Goal: Task Accomplishment & Management: Use online tool/utility

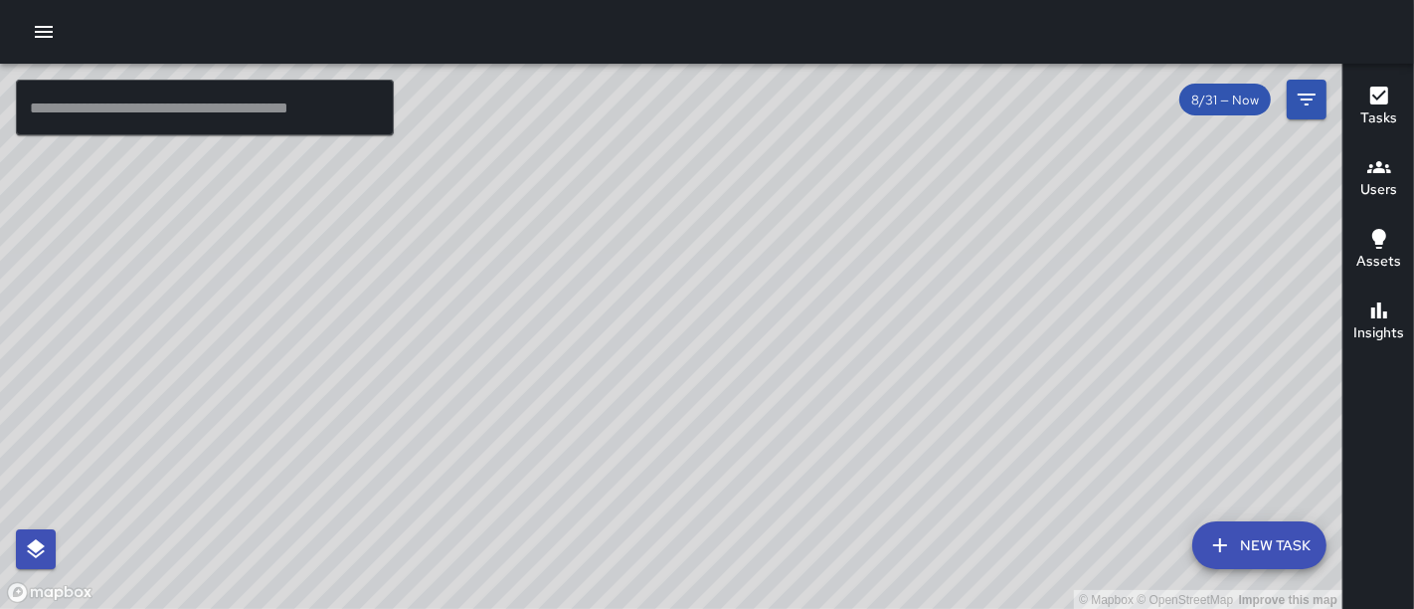
drag, startPoint x: 638, startPoint y: 408, endPoint x: 676, endPoint y: 238, distance: 174.2
click at [676, 238] on div "© Mapbox © OpenStreetMap Improve this map" at bounding box center [671, 337] width 1342 height 546
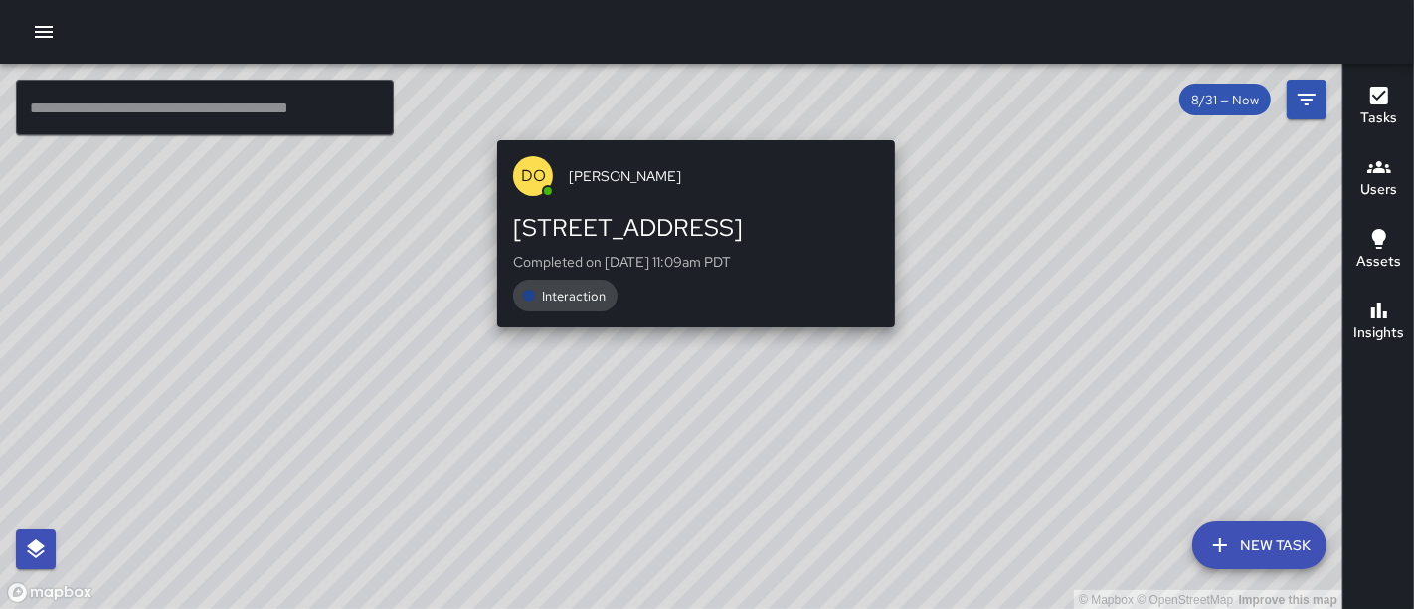
drag, startPoint x: 682, startPoint y: 365, endPoint x: 691, endPoint y: 125, distance: 239.8
click at [691, 125] on div "© Mapbox © OpenStreetMap Improve this map DO [PERSON_NAME] [STREET_ADDRESS] Com…" at bounding box center [671, 337] width 1342 height 546
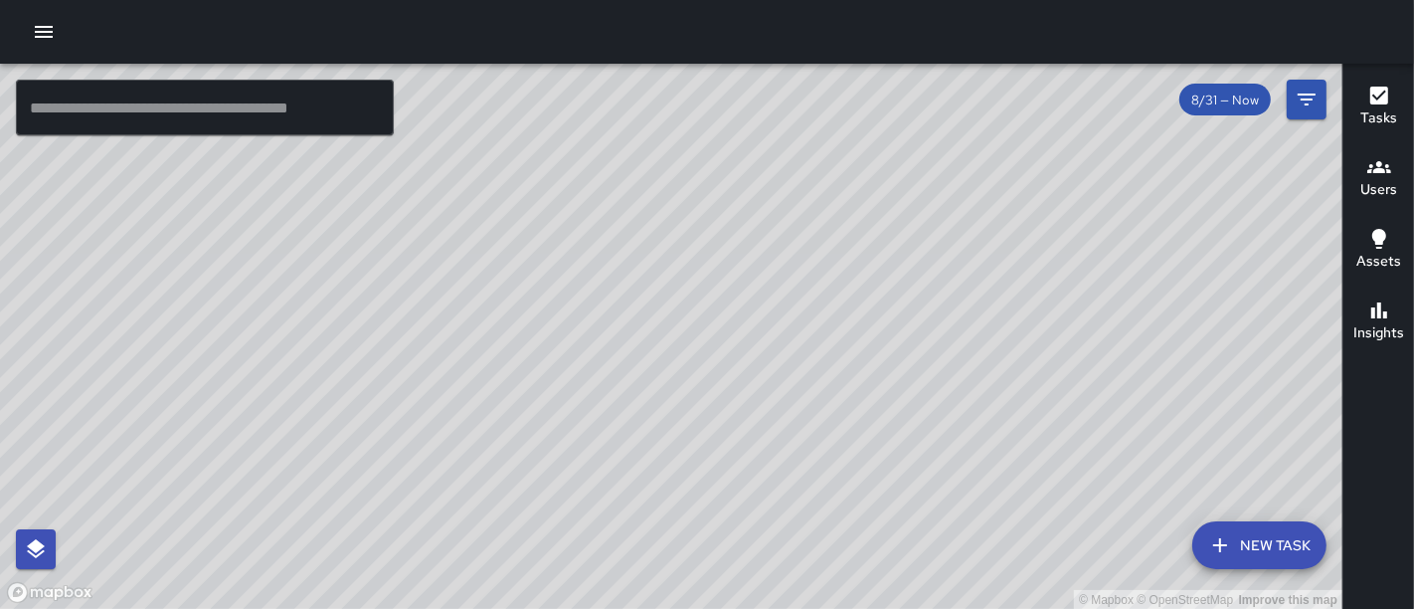
drag, startPoint x: 1099, startPoint y: 411, endPoint x: 1019, endPoint y: 320, distance: 120.5
click at [1019, 320] on div "© Mapbox © OpenStreetMap Improve this map" at bounding box center [671, 337] width 1342 height 546
drag, startPoint x: 955, startPoint y: 304, endPoint x: 886, endPoint y: 475, distance: 184.3
click at [886, 475] on div "© Mapbox © OpenStreetMap Improve this map" at bounding box center [671, 337] width 1342 height 546
drag, startPoint x: 713, startPoint y: 396, endPoint x: 647, endPoint y: 270, distance: 141.4
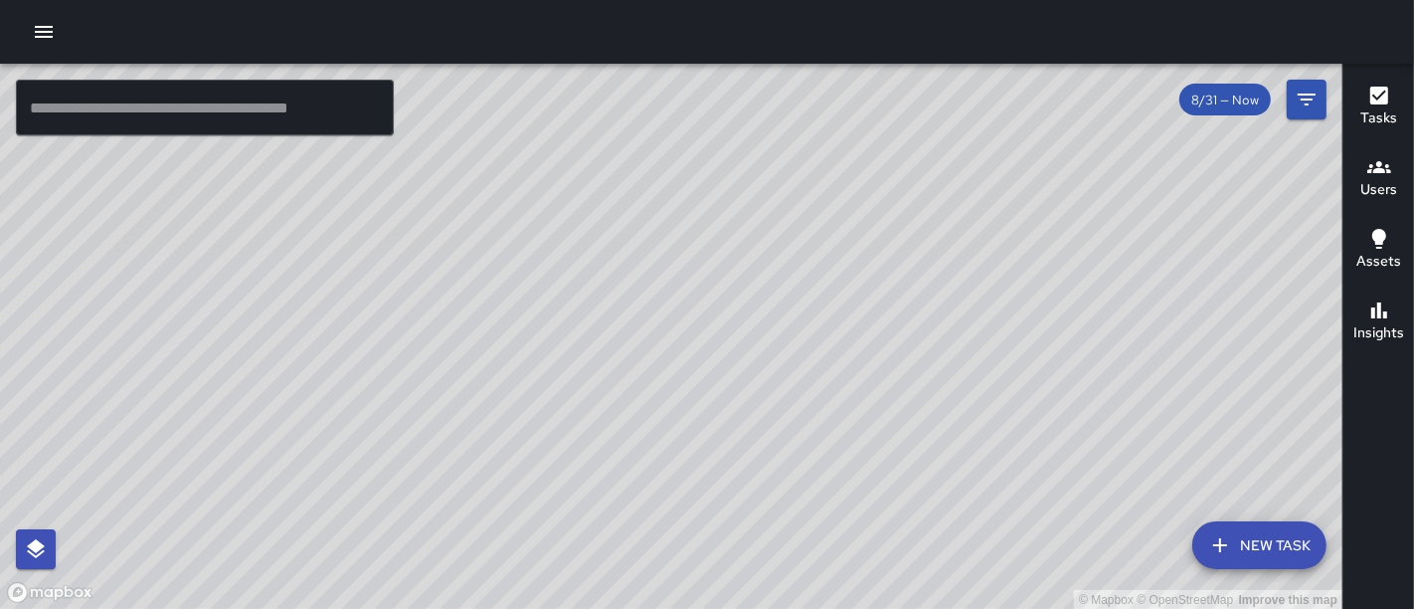
click at [647, 270] on div "© Mapbox © OpenStreetMap Improve this map" at bounding box center [671, 337] width 1342 height 546
click at [701, 402] on div "© Mapbox © OpenStreetMap Improve this map" at bounding box center [671, 337] width 1342 height 546
drag, startPoint x: 822, startPoint y: 308, endPoint x: 699, endPoint y: 219, distance: 152.4
click at [699, 219] on div "© Mapbox © OpenStreetMap Improve this map" at bounding box center [671, 337] width 1342 height 546
click at [35, 39] on icon "button" at bounding box center [44, 32] width 24 height 24
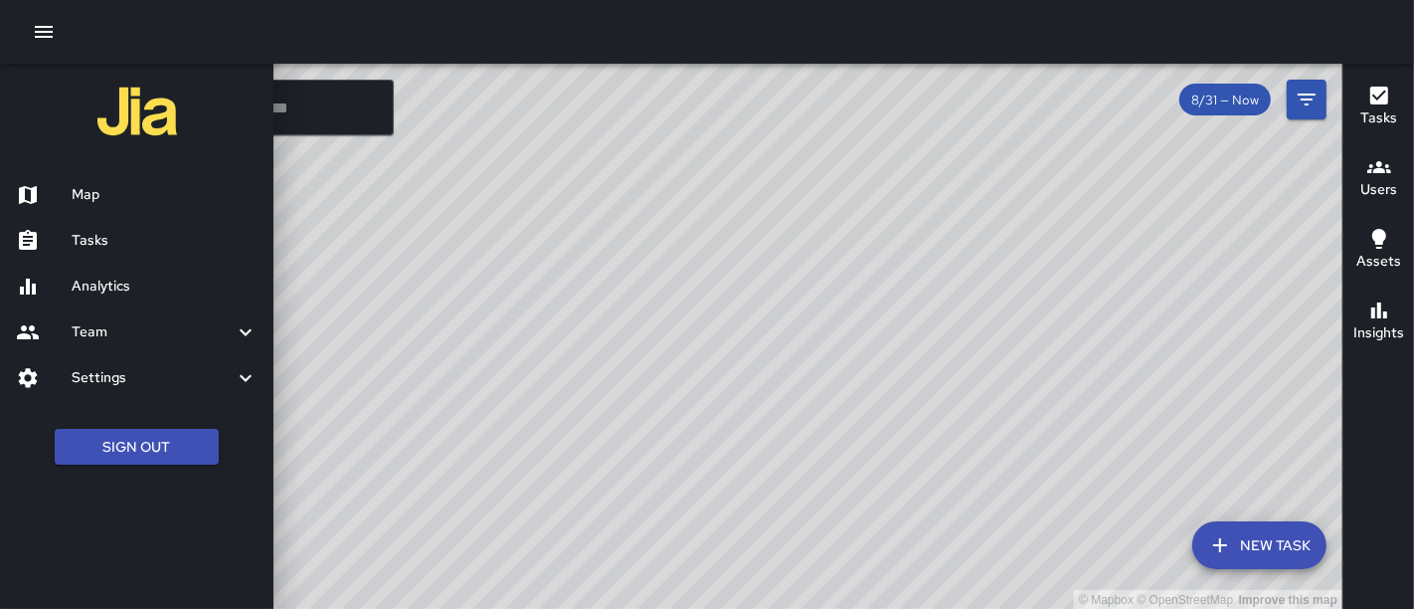
click at [114, 275] on h6 "Analytics" at bounding box center [165, 286] width 186 height 22
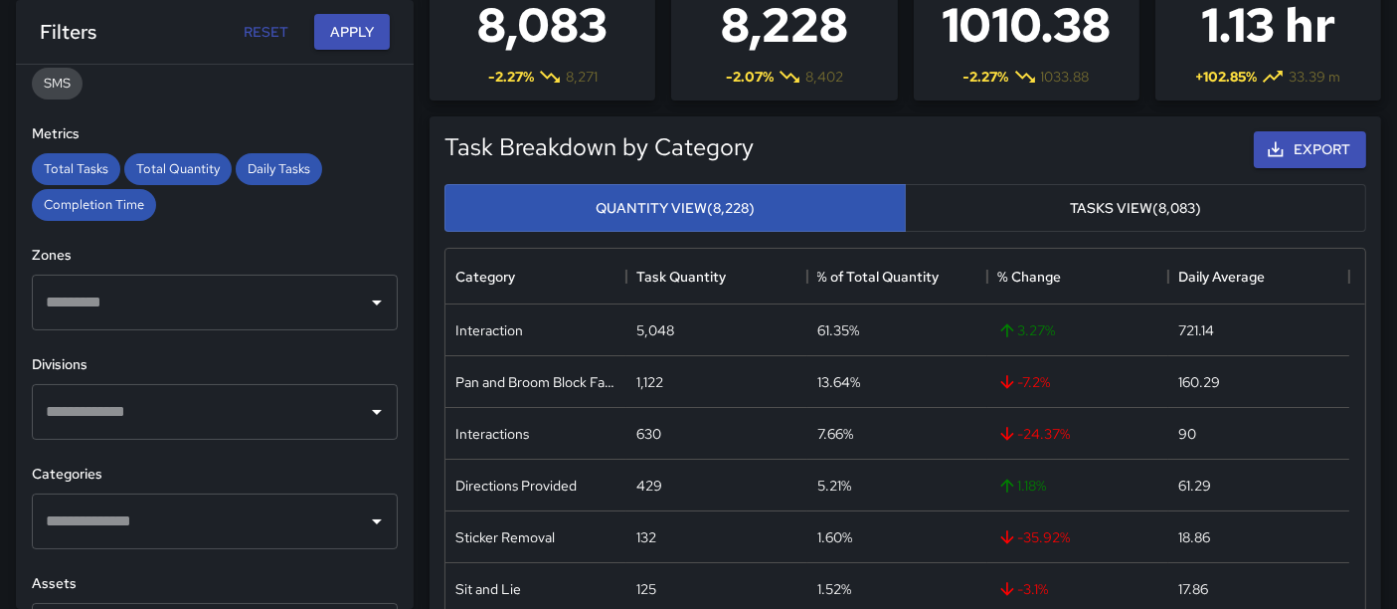
scroll to position [384, 0]
click at [365, 303] on icon "Open" at bounding box center [377, 301] width 24 height 24
click at [336, 221] on div "**********" at bounding box center [215, 337] width 398 height 544
click at [316, 405] on input "text" at bounding box center [200, 411] width 318 height 38
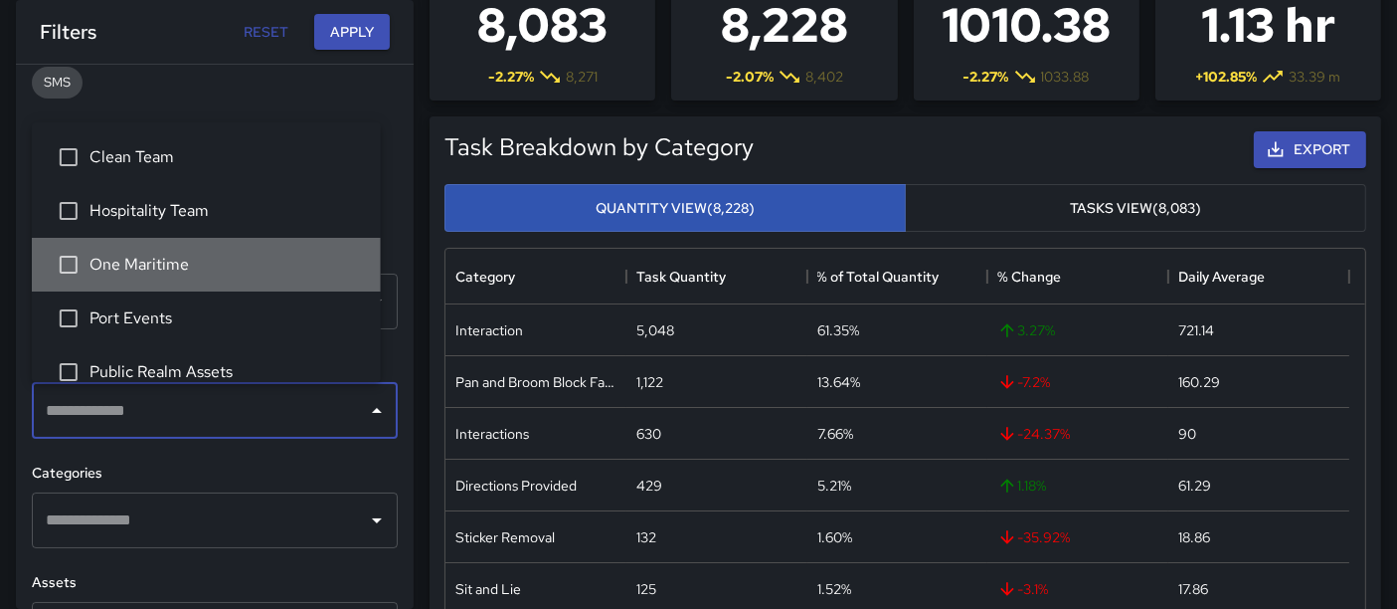
click at [241, 266] on span "One Maritime" at bounding box center [226, 265] width 275 height 24
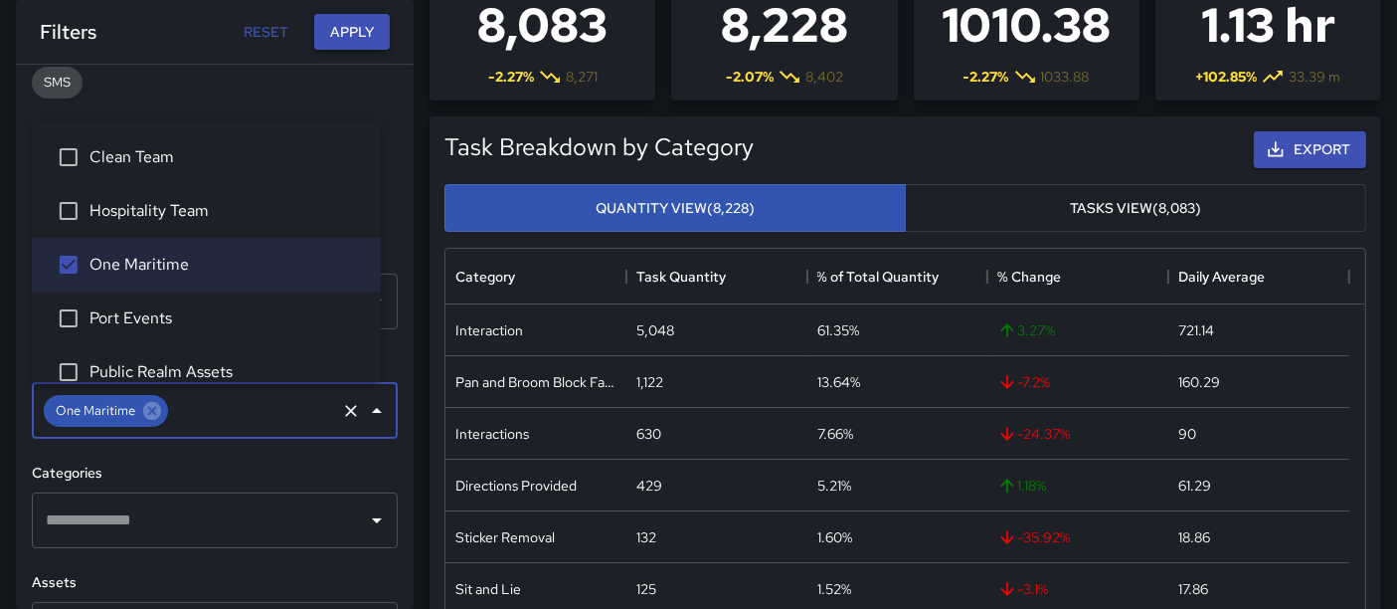
click at [343, 23] on button "Apply" at bounding box center [352, 32] width 76 height 37
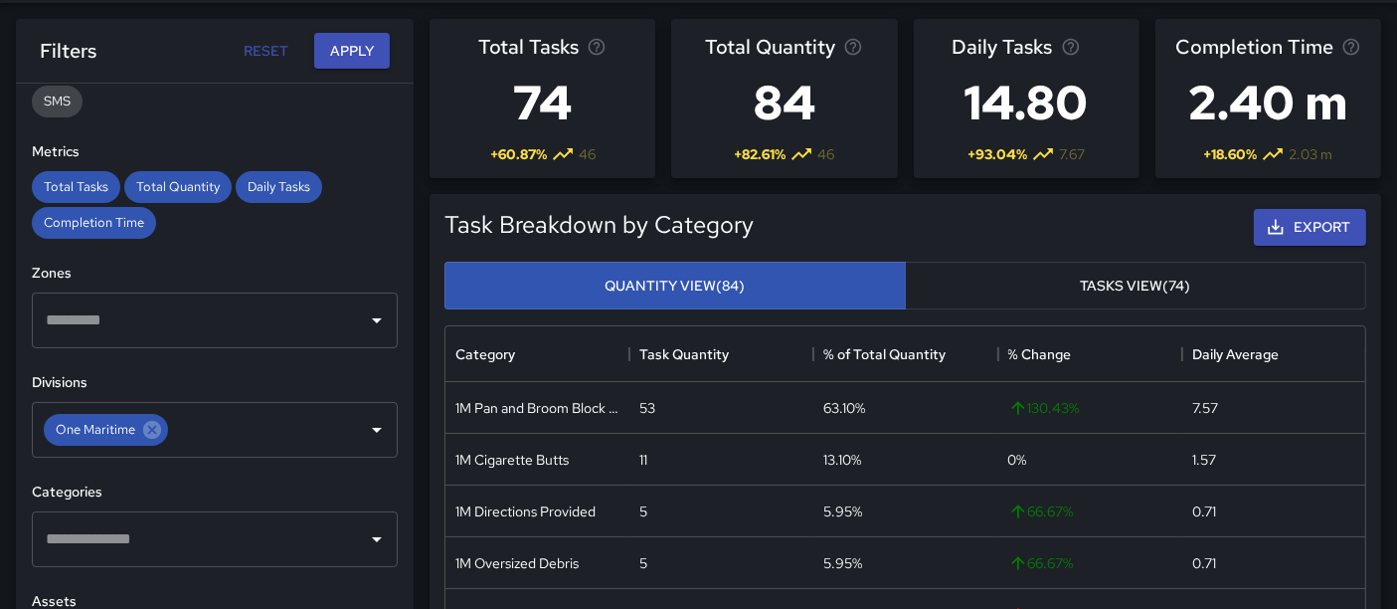
scroll to position [242, 0]
